Goal: Task Accomplishment & Management: Complete application form

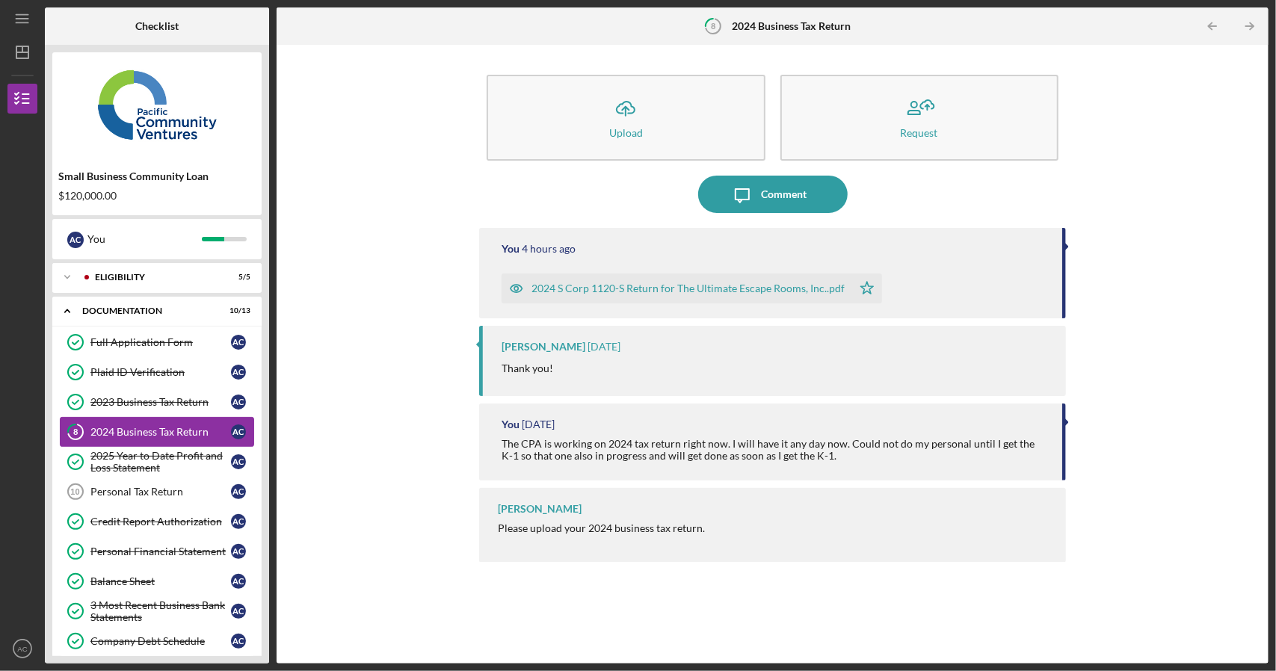
scroll to position [135, 0]
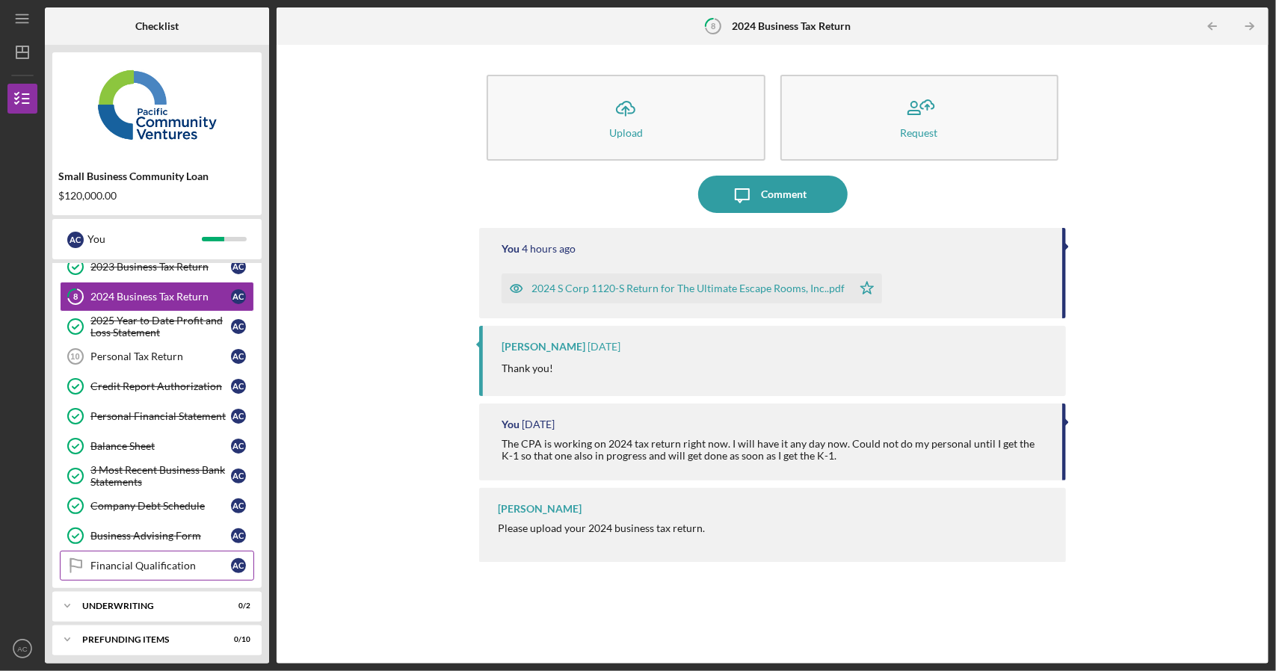
click at [166, 565] on link "Financial Qualification Financial Qualification A C" at bounding box center [157, 566] width 194 height 30
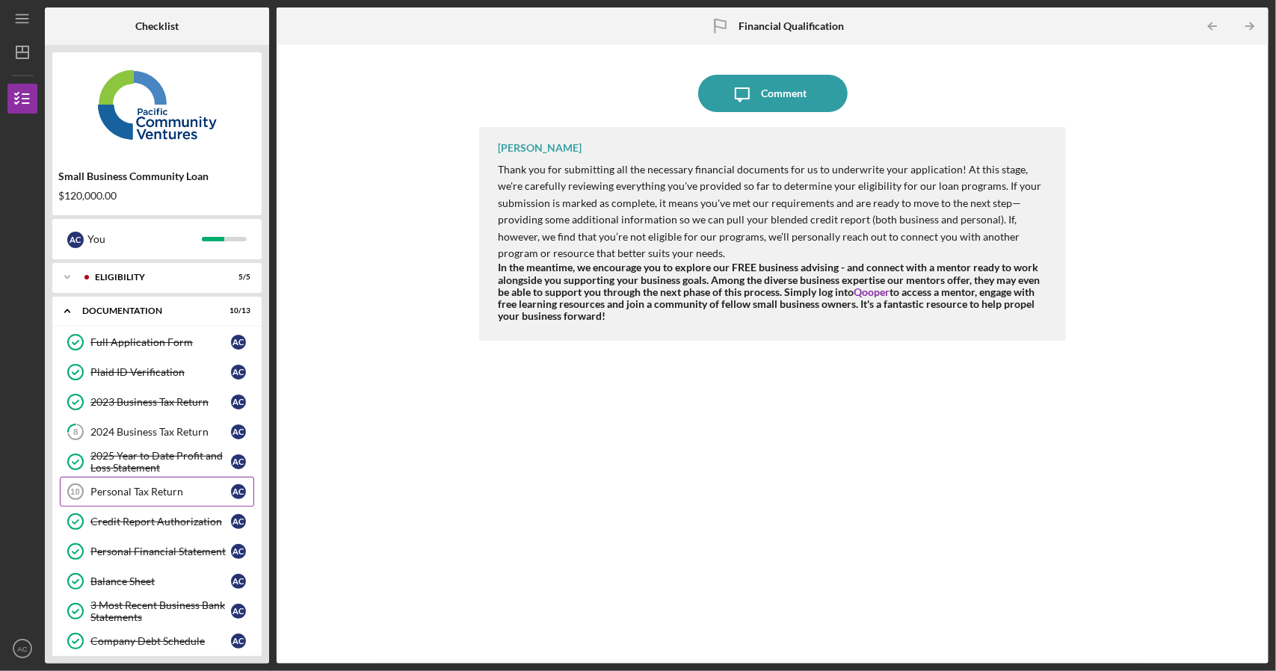
click at [173, 492] on div "Personal Tax Return" at bounding box center [160, 492] width 140 height 12
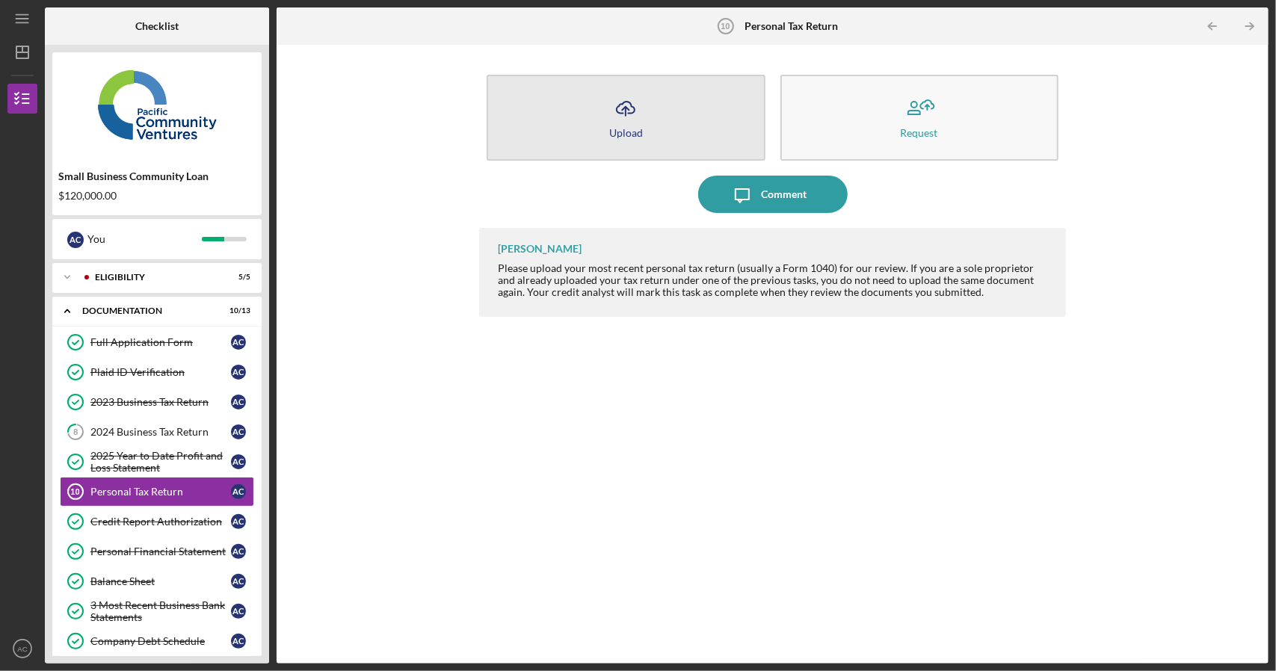
click at [653, 120] on button "Icon/Upload Upload" at bounding box center [625, 118] width 278 height 86
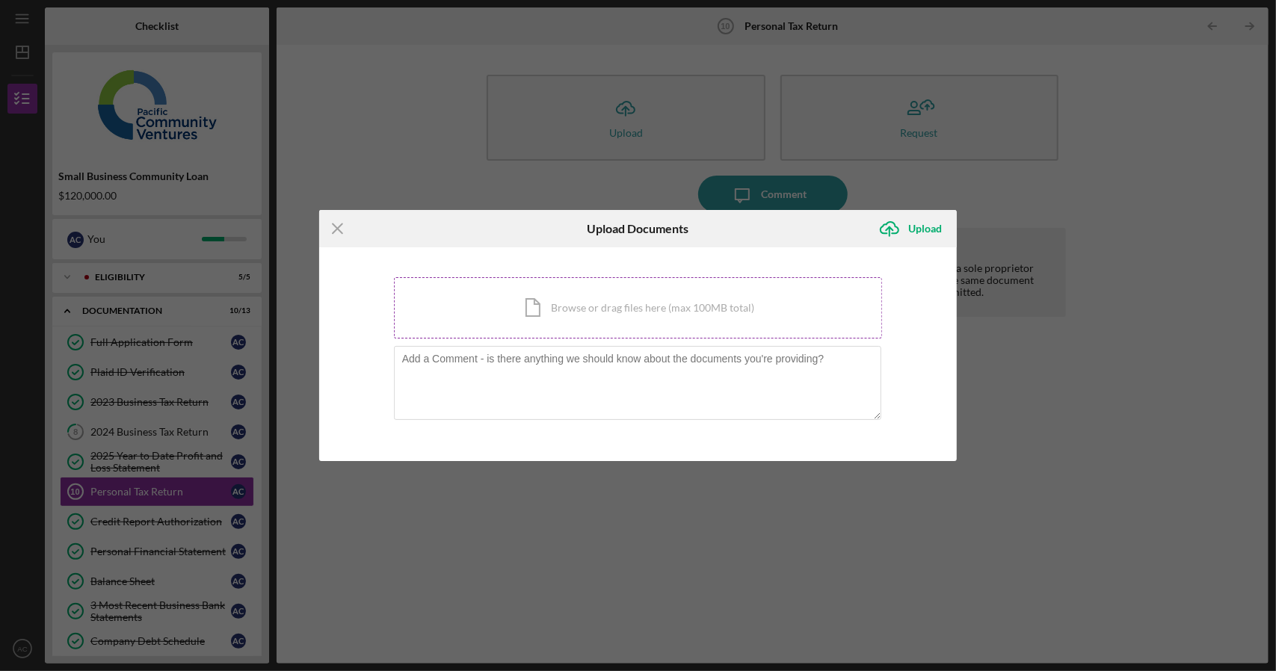
click at [608, 304] on div "Icon/Document Browse or drag files here (max 100MB total) Tap to choose files o…" at bounding box center [638, 307] width 489 height 61
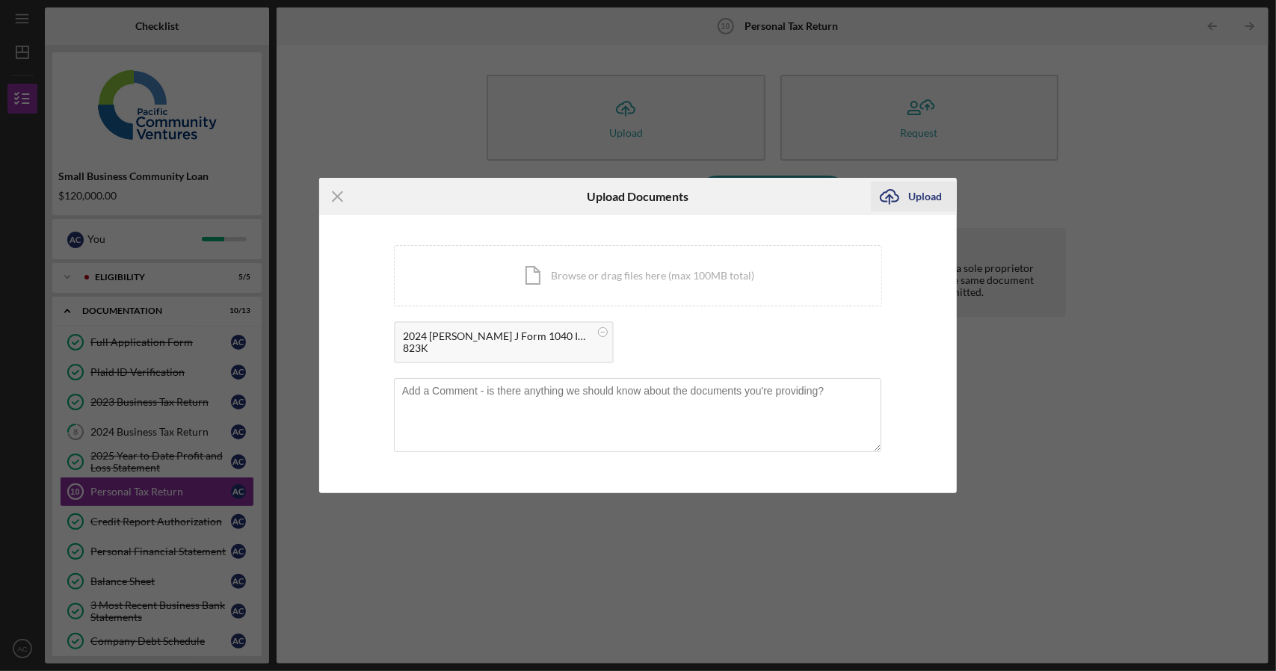
click at [908, 195] on div "Upload" at bounding box center [925, 197] width 34 height 30
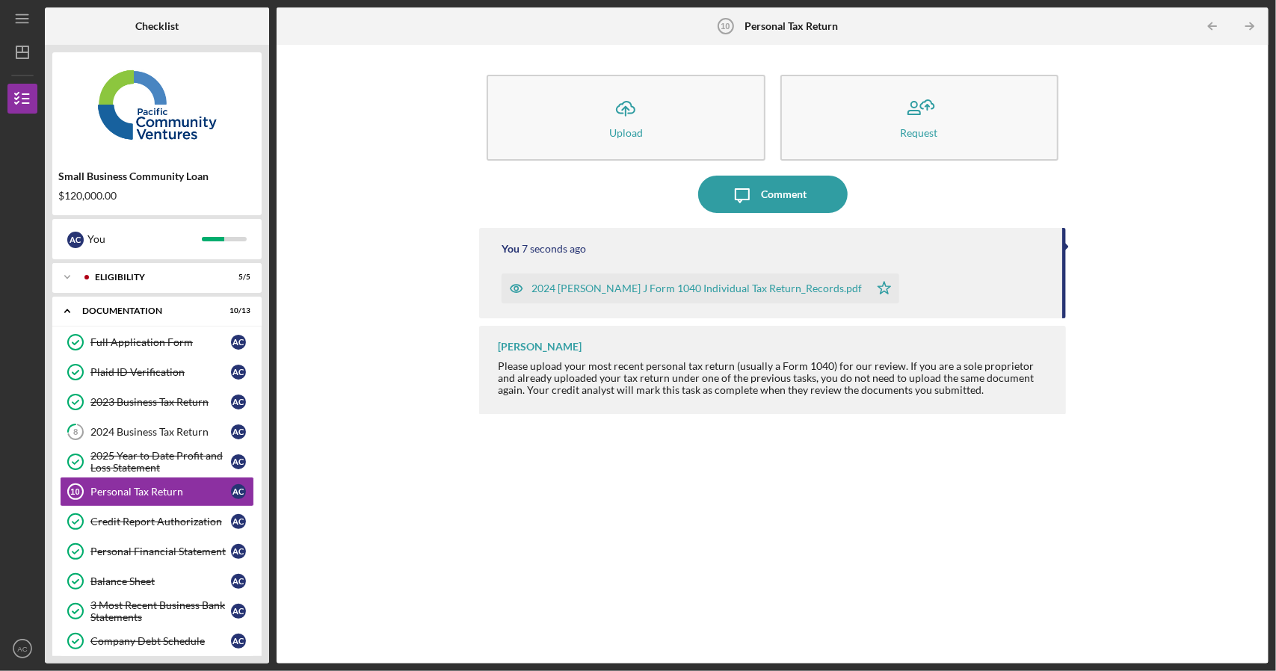
click at [381, 407] on div "Icon/Upload Upload Request Icon/Message Comment You 7 seconds ago 2024 [PERSON_…" at bounding box center [772, 354] width 977 height 604
click at [806, 197] on button "Icon/Message Comment" at bounding box center [772, 194] width 149 height 37
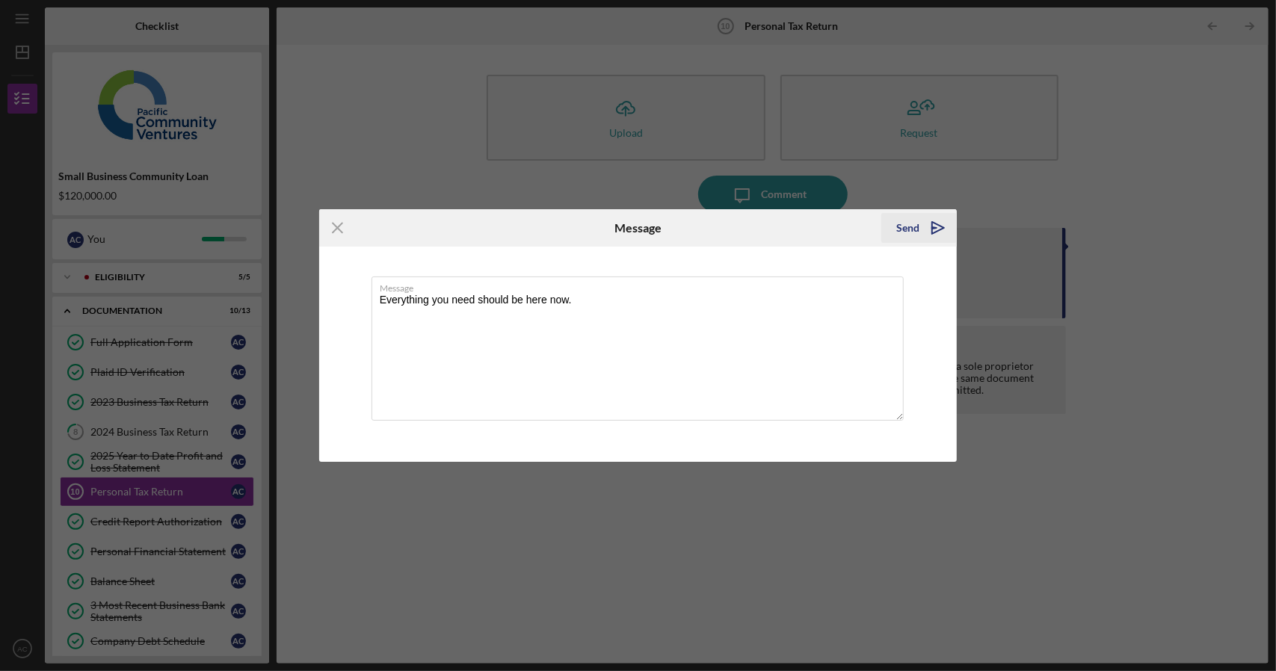
type textarea "Everything you need should be here now."
click at [898, 226] on div "Send" at bounding box center [907, 228] width 23 height 30
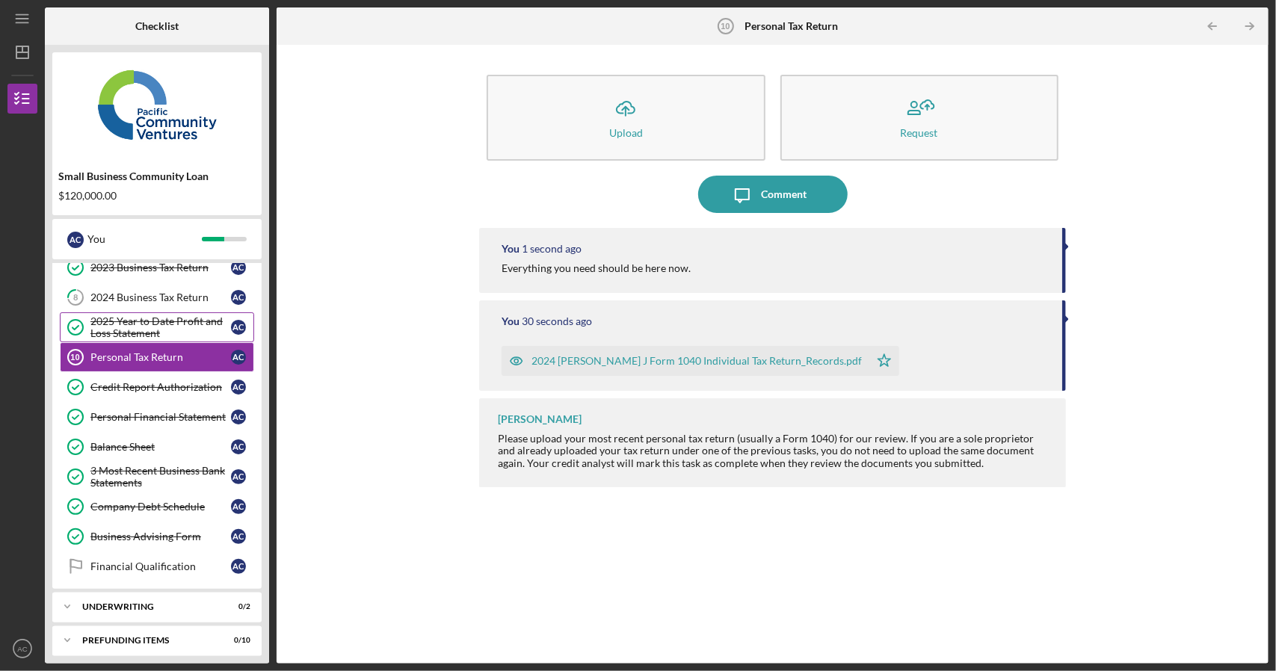
scroll to position [135, 0]
click at [169, 562] on div "Financial Qualification" at bounding box center [160, 566] width 140 height 12
